Goal: Transaction & Acquisition: Purchase product/service

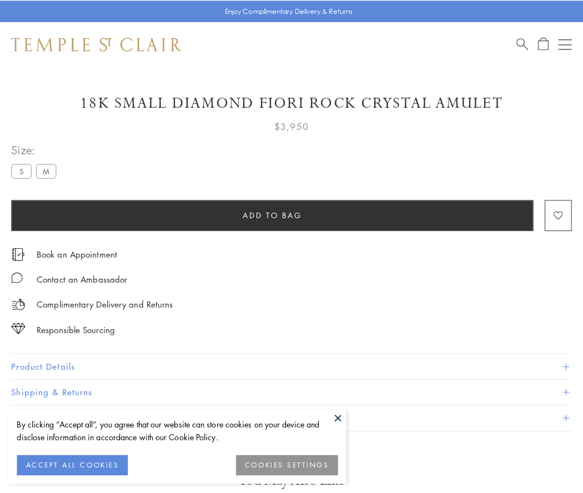
scroll to position [56, 0]
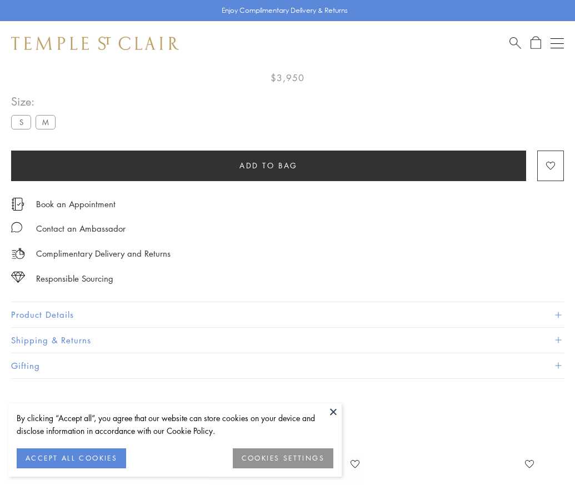
click at [268, 165] on span "Add to bag" at bounding box center [268, 165] width 58 height 12
